Goal: Find specific page/section: Find specific page/section

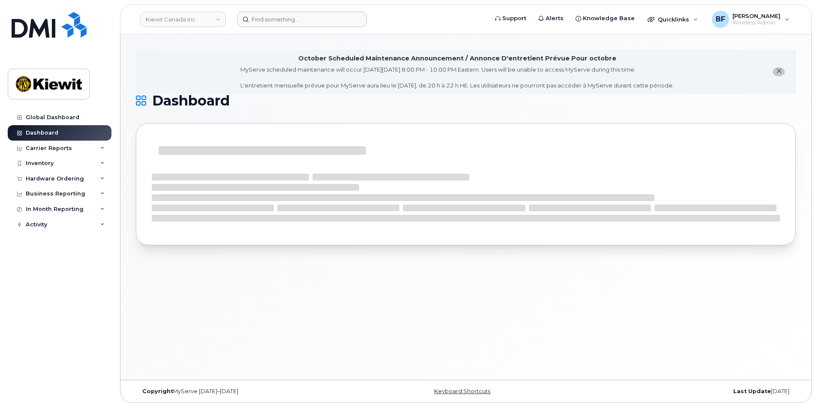
click at [413, 12] on form at bounding box center [359, 19] width 245 height 15
click at [58, 118] on div "Global Dashboard" at bounding box center [53, 117] width 54 height 7
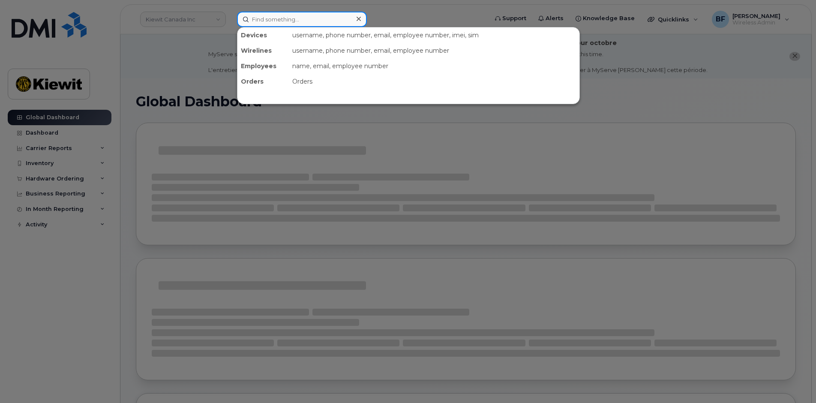
click at [287, 14] on input at bounding box center [302, 19] width 130 height 15
paste input "CS0803703"
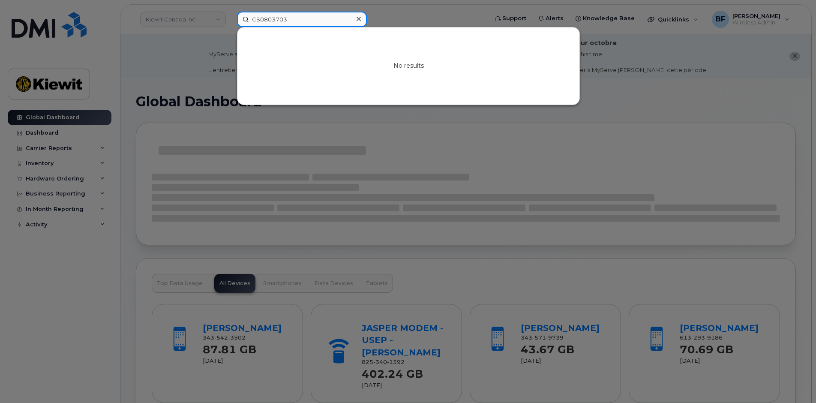
type input "CS0803703"
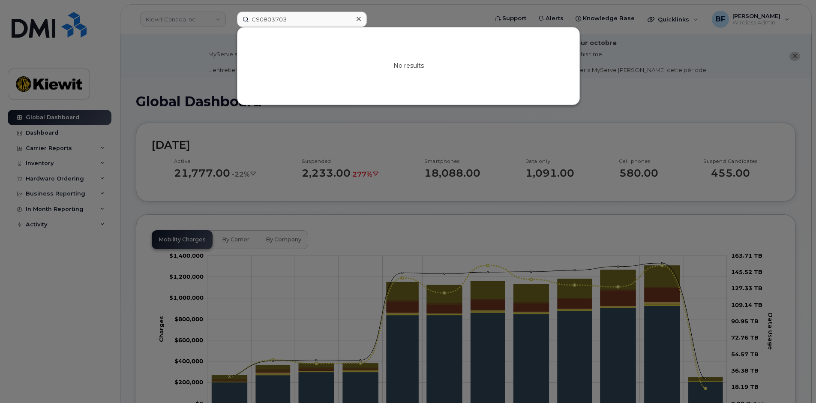
click at [139, 61] on div at bounding box center [408, 201] width 816 height 403
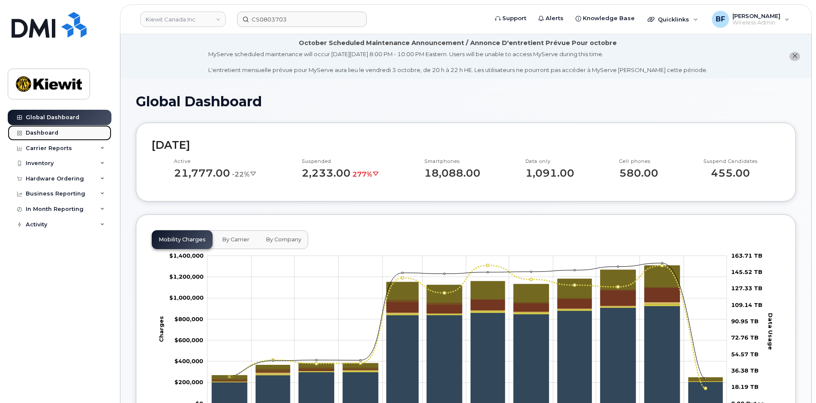
click at [37, 135] on div "Dashboard" at bounding box center [42, 132] width 33 height 7
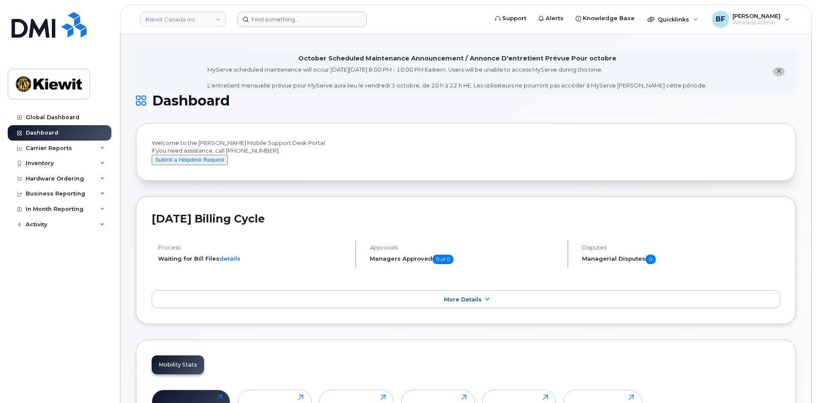
click at [458, 24] on form at bounding box center [359, 19] width 245 height 15
click at [663, 18] on div "Quicklinks" at bounding box center [672, 19] width 35 height 7
